Goal: Information Seeking & Learning: Learn about a topic

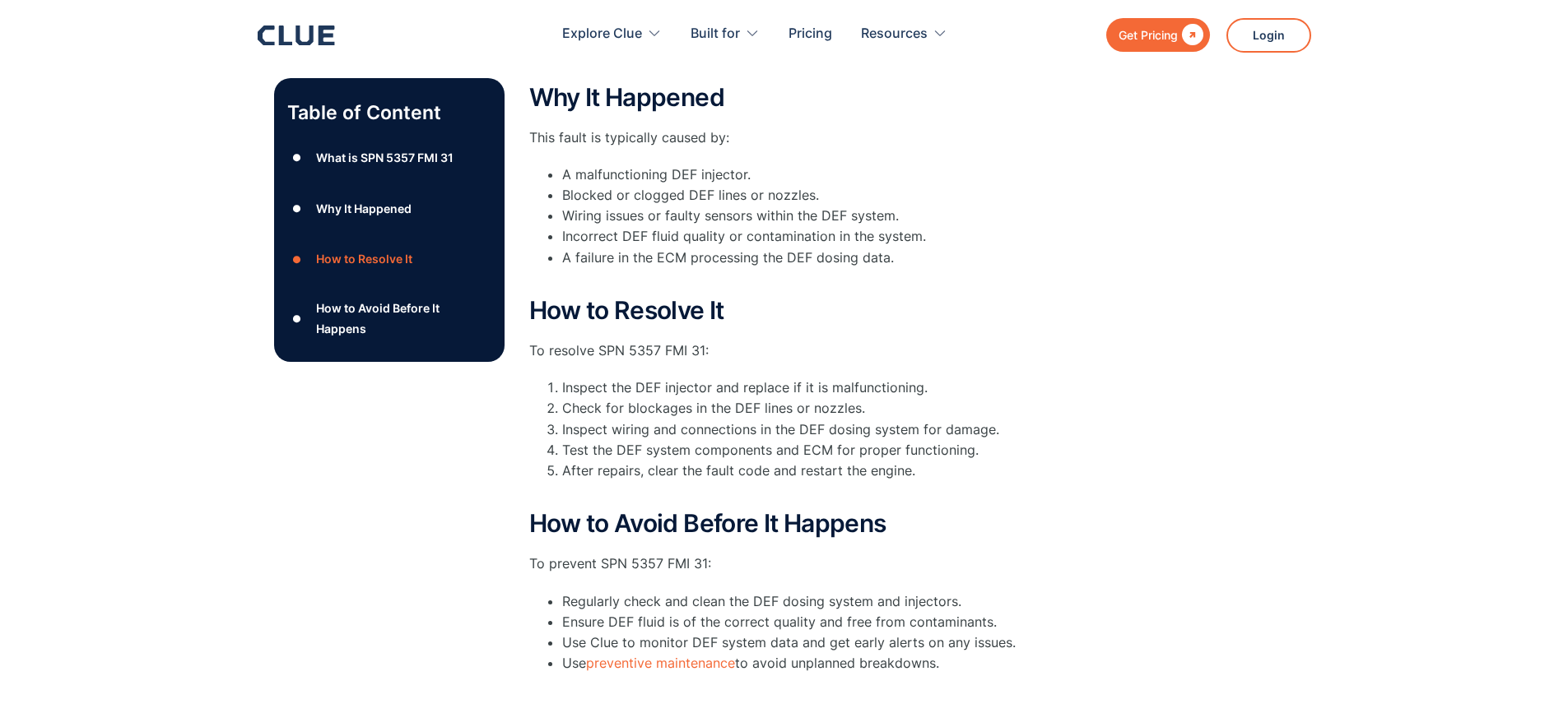
scroll to position [576, 0]
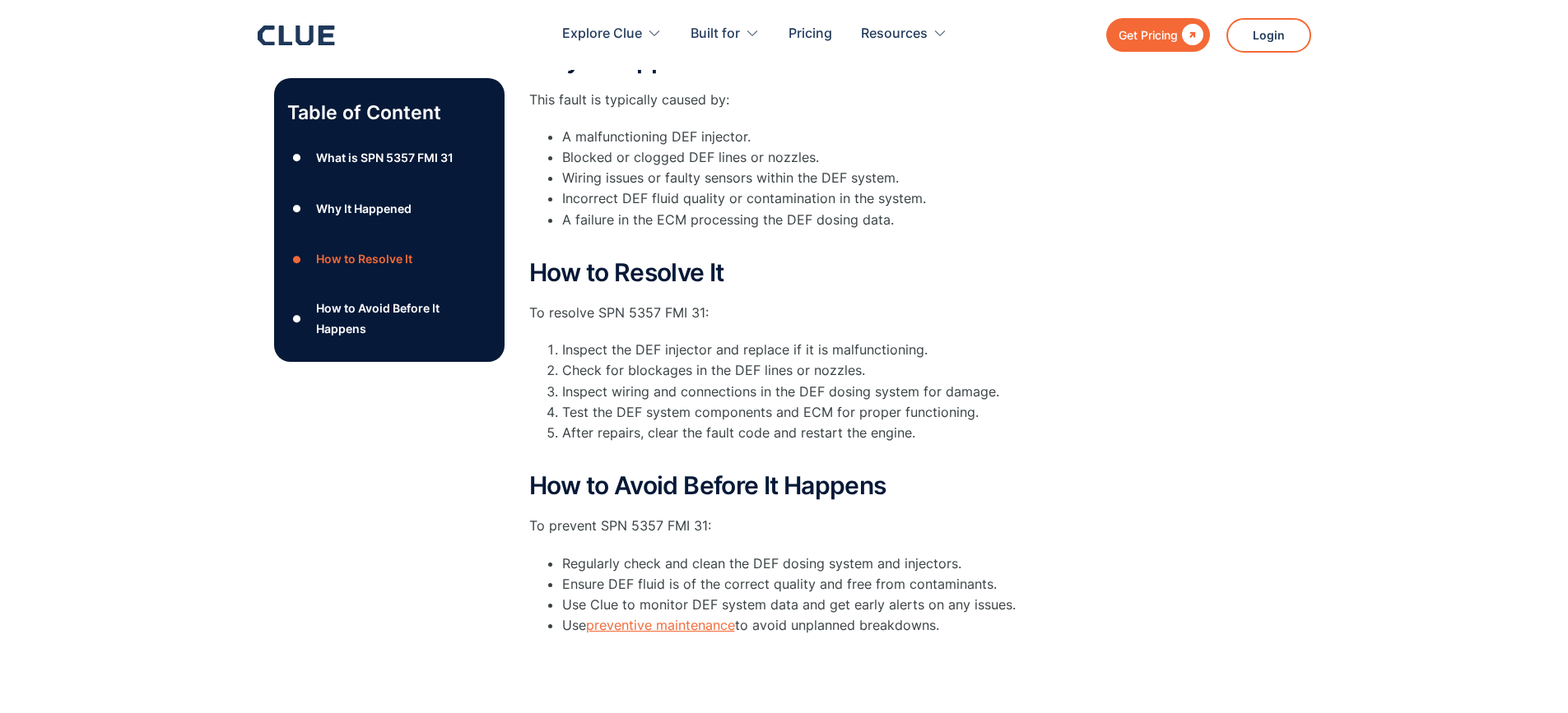
click at [703, 630] on link "preventive maintenance" at bounding box center [660, 624] width 149 height 16
